Goal: Information Seeking & Learning: Learn about a topic

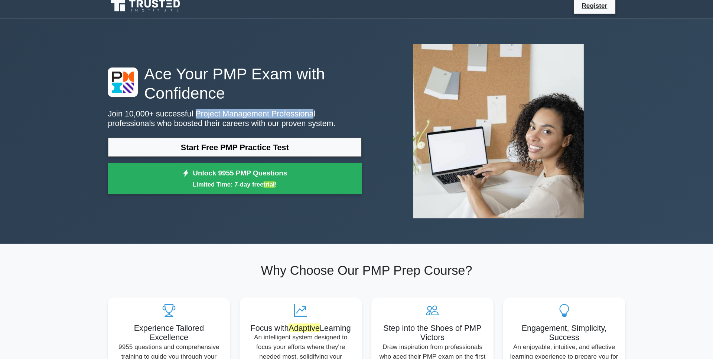
click at [304, 115] on p "Join 10,000+ successful Project Management Professional professionals who boost…" at bounding box center [234, 117] width 236 height 18
click at [224, 72] on h1 "Ace Your PMP Exam with Confidence" at bounding box center [234, 84] width 236 height 36
click at [269, 60] on div "Ace Your PMP Exam with Confidence Join 10,000+ successful Project Management Pr…" at bounding box center [356, 129] width 490 height 174
click at [227, 76] on h1 "Ace Your PMP Exam with Confidence" at bounding box center [234, 84] width 236 height 36
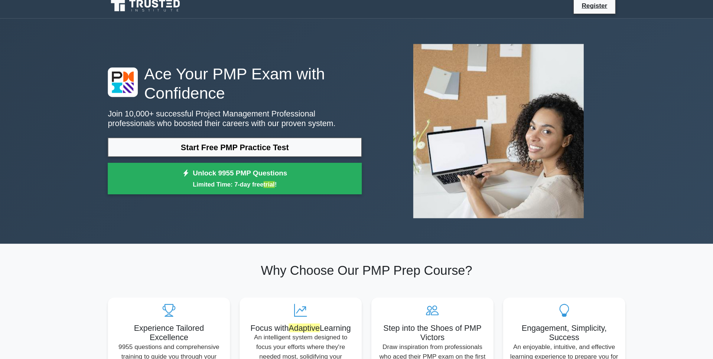
click at [227, 76] on h1 "Ace Your PMP Exam with Confidence" at bounding box center [234, 84] width 236 height 36
click at [219, 67] on h1 "Ace Your PMP Exam with Confidence" at bounding box center [234, 84] width 236 height 36
click at [226, 67] on h1 "Ace Your PMP Exam with Confidence" at bounding box center [234, 84] width 236 height 36
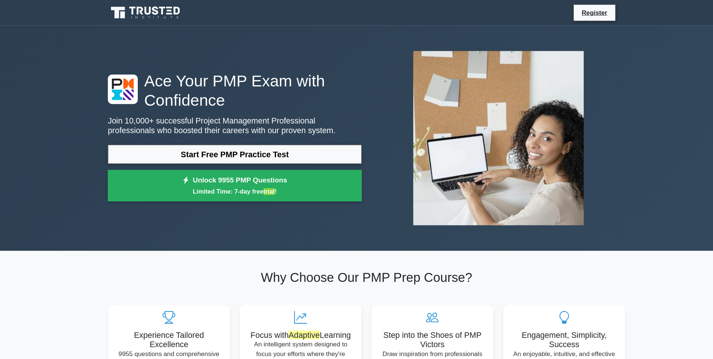
click at [243, 91] on h1 "Ace Your PMP Exam with Confidence" at bounding box center [234, 84] width 236 height 36
click at [221, 78] on h1 "Ace Your PMP Exam with Confidence" at bounding box center [234, 84] width 236 height 36
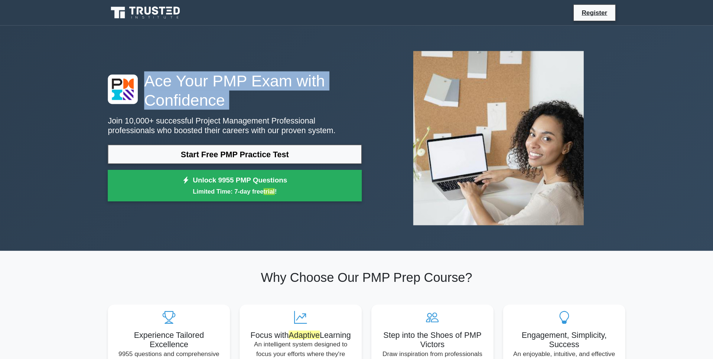
click at [212, 93] on h1 "Ace Your PMP Exam with Confidence" at bounding box center [234, 84] width 236 height 36
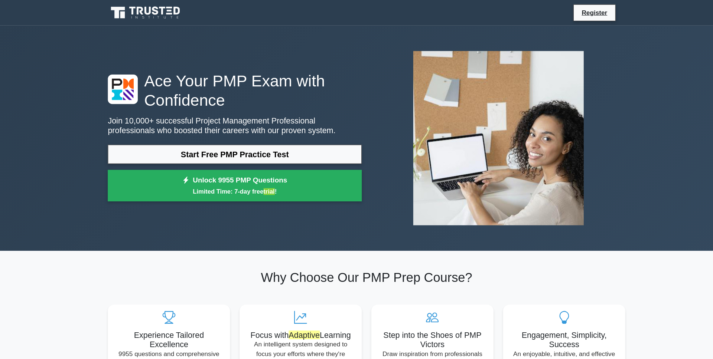
click at [156, 78] on h1 "Ace Your PMP Exam with Confidence" at bounding box center [234, 84] width 236 height 36
click at [160, 74] on h1 "Ace Your PMP Exam with Confidence" at bounding box center [234, 84] width 236 height 36
click at [169, 76] on h1 "Ace Your PMP Exam with Confidence" at bounding box center [234, 84] width 236 height 36
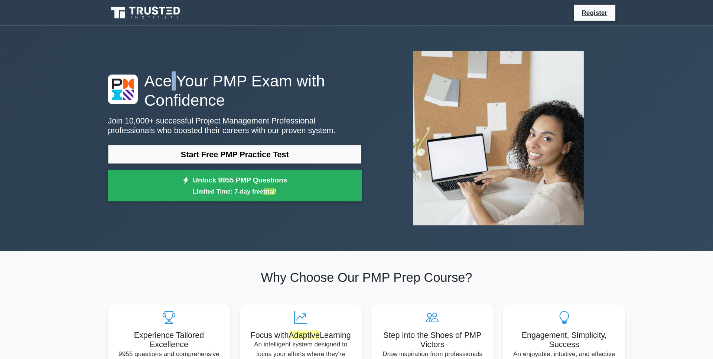
click at [158, 76] on h1 "Ace Your PMP Exam with Confidence" at bounding box center [234, 84] width 236 height 36
click at [276, 67] on h1 "Ace Your PMP Exam with Confidence" at bounding box center [234, 84] width 236 height 36
click at [221, 77] on h1 "Ace Your PMP Exam with Confidence" at bounding box center [234, 84] width 236 height 36
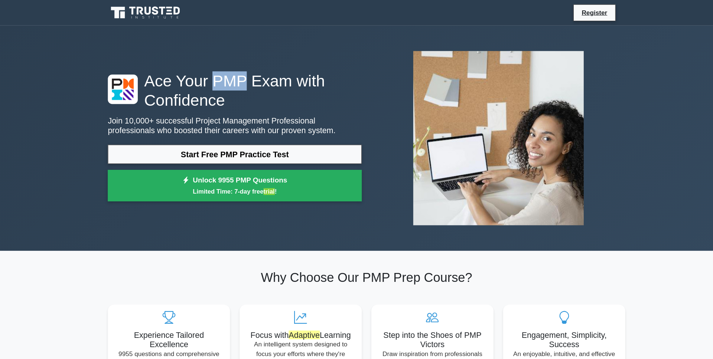
click at [211, 72] on h1 "Ace Your PMP Exam with Confidence" at bounding box center [234, 84] width 236 height 36
click at [212, 75] on h1 "Ace Your PMP Exam with Confidence" at bounding box center [234, 84] width 236 height 36
drag, startPoint x: 212, startPoint y: 75, endPoint x: 228, endPoint y: 75, distance: 15.2
click at [228, 75] on h1 "Ace Your PMP Exam with Confidence" at bounding box center [234, 84] width 236 height 36
click at [269, 72] on h1 "Ace Your PMP Exam with Confidence" at bounding box center [234, 84] width 236 height 36
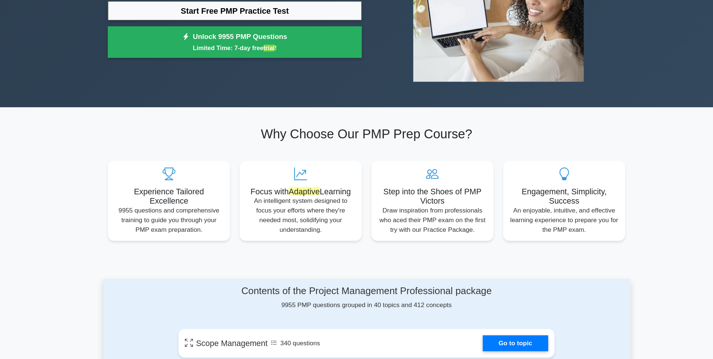
scroll to position [110, 0]
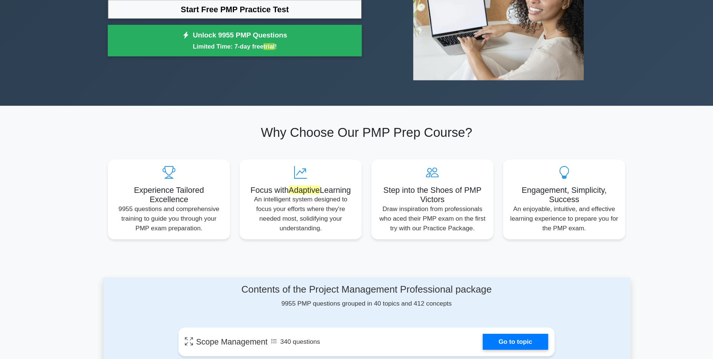
click at [400, 151] on h2 "Why Choose Our PMP Prep Course?" at bounding box center [356, 148] width 481 height 14
click at [370, 149] on h2 "Why Choose Our PMP Prep Course?" at bounding box center [356, 148] width 481 height 14
click at [358, 148] on h2 "Why Choose Our PMP Prep Course?" at bounding box center [356, 148] width 481 height 14
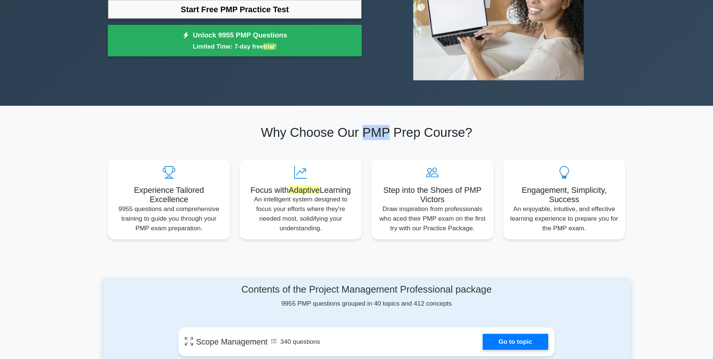
click at [358, 148] on h2 "Why Choose Our PMP Prep Course?" at bounding box center [356, 148] width 481 height 14
click at [399, 143] on h2 "Why Choose Our PMP Prep Course?" at bounding box center [356, 148] width 481 height 14
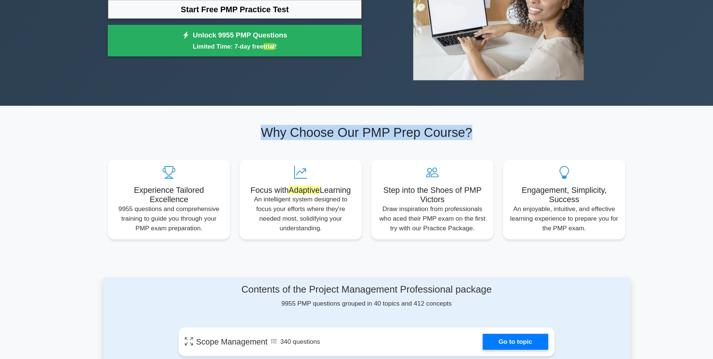
click at [339, 148] on h2 "Why Choose Our PMP Prep Course?" at bounding box center [356, 148] width 481 height 14
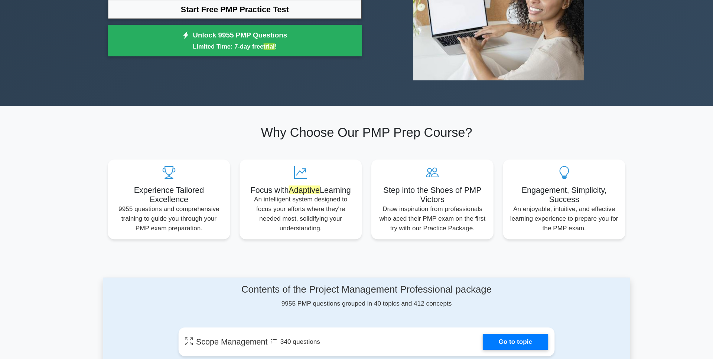
click at [388, 149] on h2 "Why Choose Our PMP Prep Course?" at bounding box center [356, 148] width 481 height 14
click at [363, 153] on h2 "Why Choose Our PMP Prep Course?" at bounding box center [356, 148] width 481 height 14
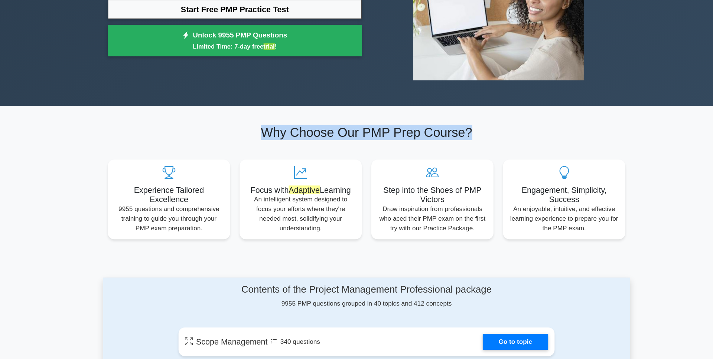
click at [328, 150] on h2 "Why Choose Our PMP Prep Course?" at bounding box center [356, 148] width 481 height 14
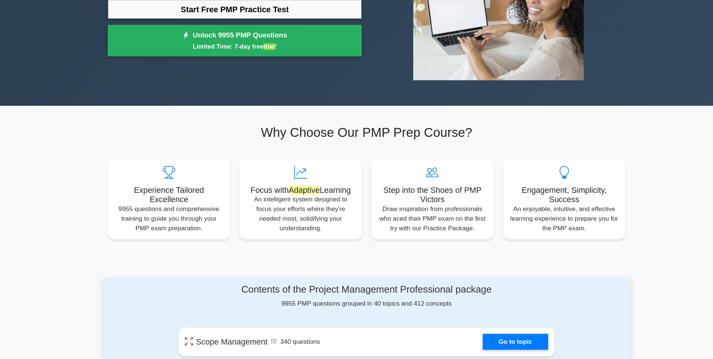
click at [328, 150] on h2 "Why Choose Our PMP Prep Course?" at bounding box center [356, 148] width 481 height 14
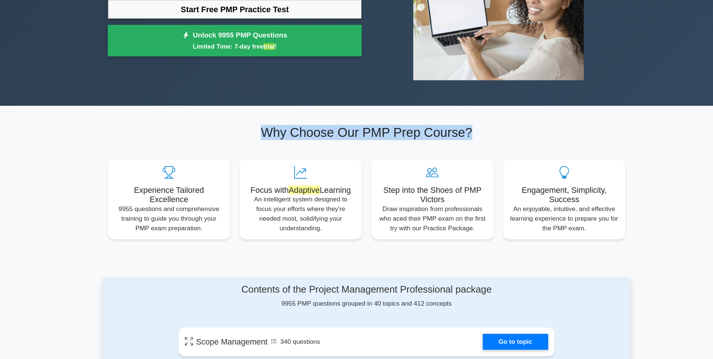
click at [361, 147] on h2 "Why Choose Our PMP Prep Course?" at bounding box center [356, 148] width 481 height 14
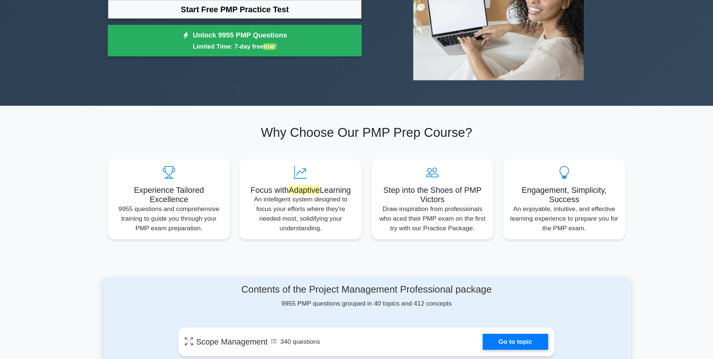
scroll to position [110, 0]
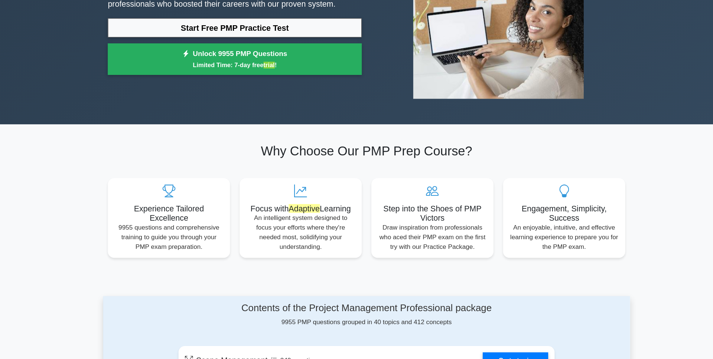
click at [472, 138] on section "Why Choose Our PMP Prep Course? Experience Tailored Excellence 9955 questions a…" at bounding box center [356, 195] width 490 height 142
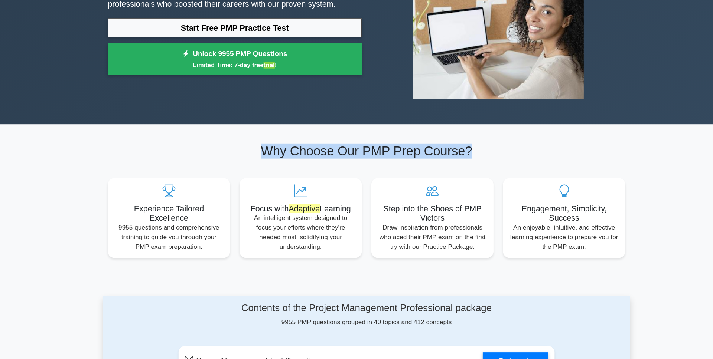
click at [404, 146] on h2 "Why Choose Our PMP Prep Course?" at bounding box center [356, 149] width 481 height 14
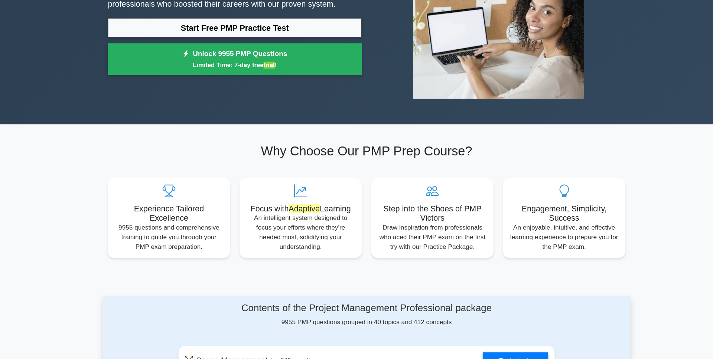
click at [404, 146] on h2 "Why Choose Our PMP Prep Course?" at bounding box center [356, 149] width 481 height 14
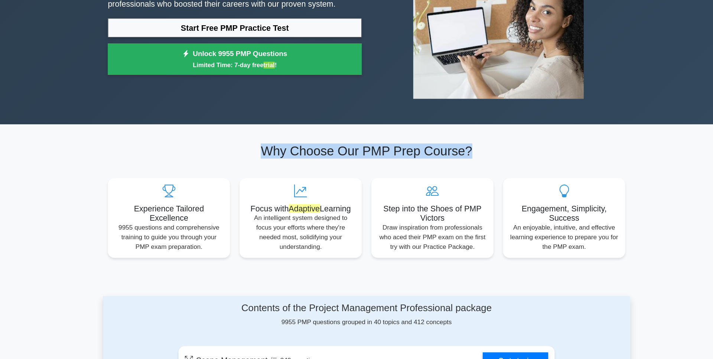
click at [322, 157] on div "Why Choose Our PMP Prep Course? Experience Tailored Excellence 9955 questions a…" at bounding box center [356, 195] width 490 height 106
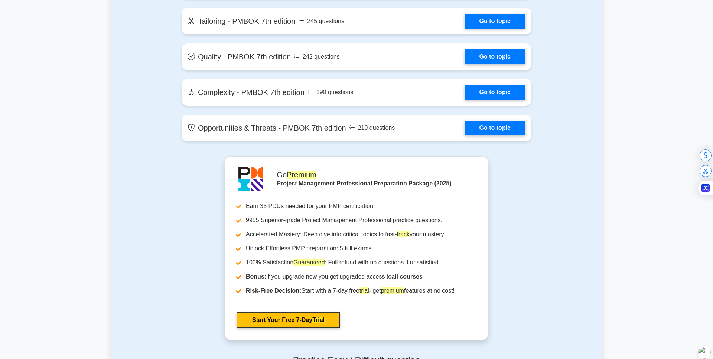
scroll to position [1723, 0]
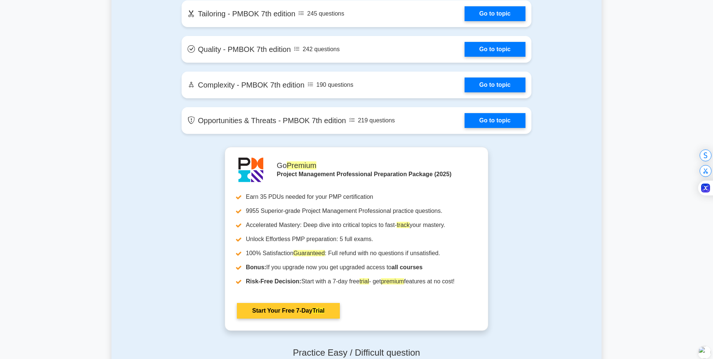
click at [306, 303] on link "Start Your Free 7-Day Trial" at bounding box center [288, 311] width 103 height 16
click at [308, 303] on link "Start Your Free 7-Day Trial" at bounding box center [288, 311] width 103 height 16
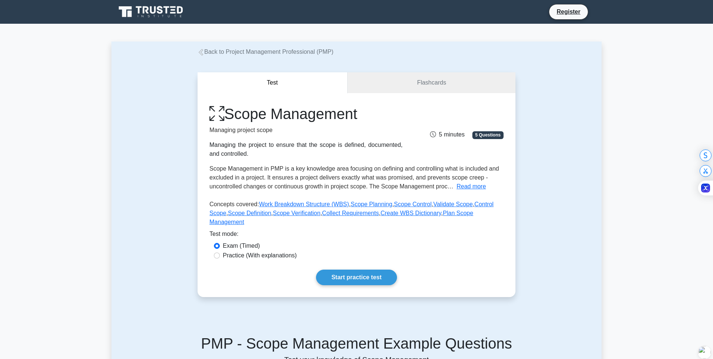
click at [243, 131] on p "Managing project scope" at bounding box center [305, 130] width 193 height 9
click at [215, 130] on p "Managing project scope" at bounding box center [305, 130] width 193 height 9
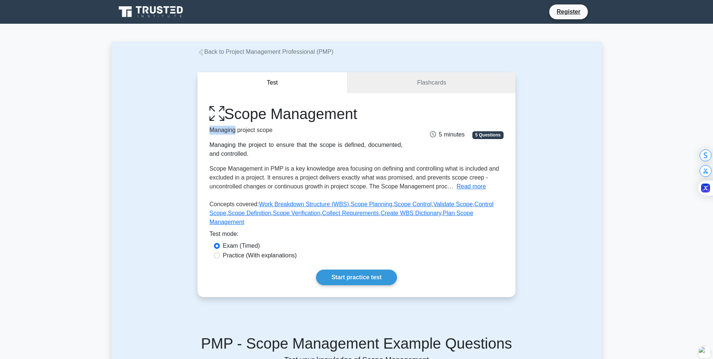
click at [215, 130] on p "Managing project scope" at bounding box center [305, 130] width 193 height 9
click at [223, 129] on p "Managing project scope" at bounding box center [305, 130] width 193 height 9
click at [245, 154] on div "Managing the project to ensure that the scope is defined, documented, and contr…" at bounding box center [305, 150] width 193 height 18
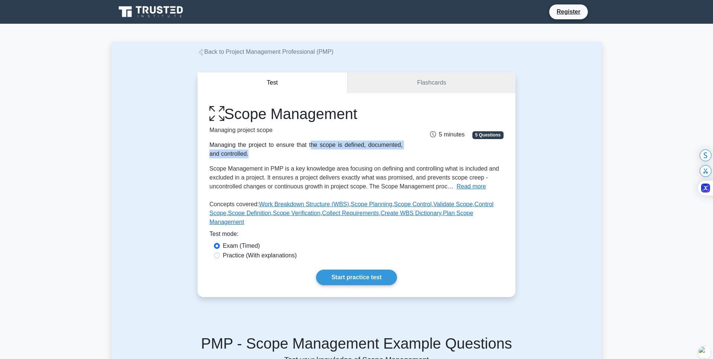
click at [267, 147] on div "Managing the project to ensure that the scope is defined, documented, and contr…" at bounding box center [305, 150] width 193 height 18
click at [256, 153] on div "Managing the project to ensure that the scope is defined, documented, and contr…" at bounding box center [305, 150] width 193 height 18
click at [275, 149] on div "Managing the project to ensure that the scope is defined, documented, and contr…" at bounding box center [305, 150] width 193 height 18
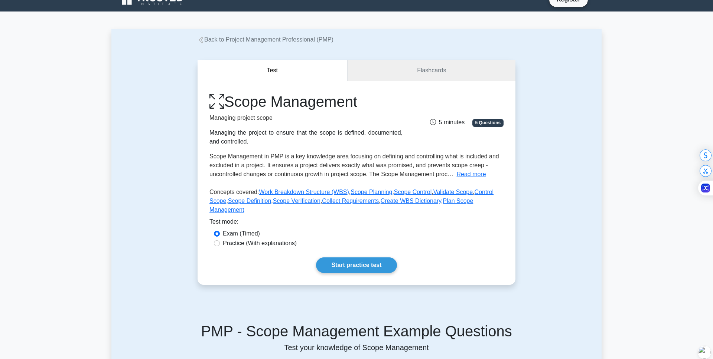
scroll to position [16, 0]
